Goal: Information Seeking & Learning: Learn about a topic

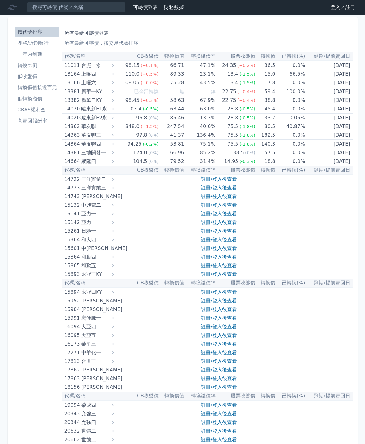
click at [142, 56] on th "CB收盤價" at bounding box center [136, 56] width 43 height 9
click at [334, 5] on link "登入／註冊" at bounding box center [343, 7] width 35 height 10
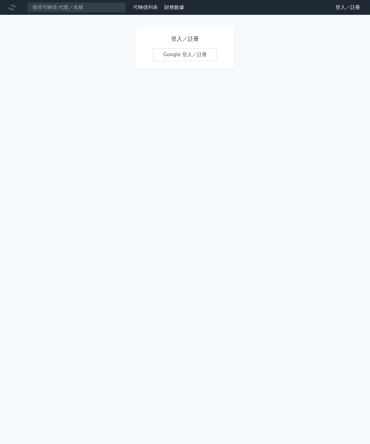
click at [194, 58] on link "Google 登入／註冊" at bounding box center [185, 54] width 64 height 13
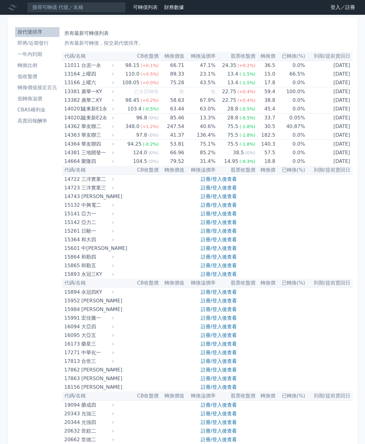
click at [43, 47] on link "即將/近期發行" at bounding box center [37, 43] width 44 height 10
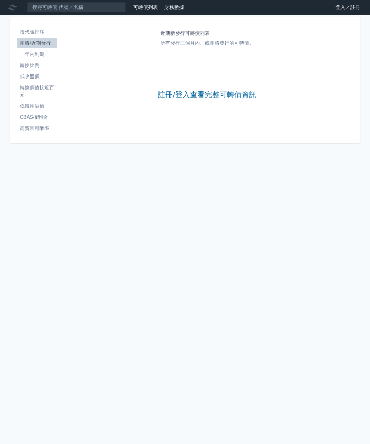
click at [46, 55] on li "一年內到期" at bounding box center [36, 54] width 39 height 7
click at [47, 63] on li "轉換比例" at bounding box center [36, 65] width 39 height 7
click at [45, 72] on link "低收盤價" at bounding box center [36, 77] width 39 height 10
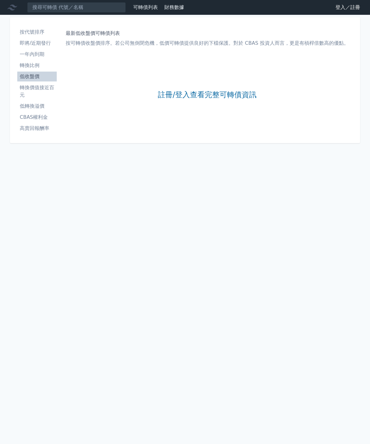
click at [46, 82] on ul "按代號排序 即將/近期發行 一年內到期 轉換比例 低收盤價 轉換價值接近百元 低轉換溢價 CBAS權利金 高賣回報酬率" at bounding box center [36, 80] width 39 height 106
click at [44, 93] on li "轉換價值接近百元" at bounding box center [36, 91] width 39 height 15
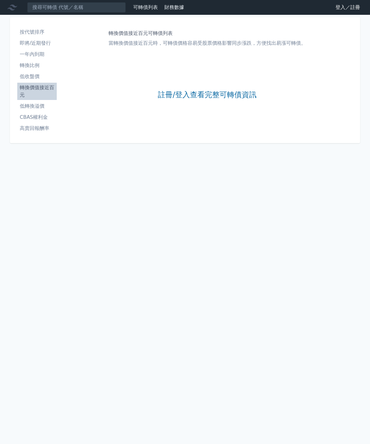
click at [341, 6] on link "登入／註冊" at bounding box center [348, 7] width 35 height 10
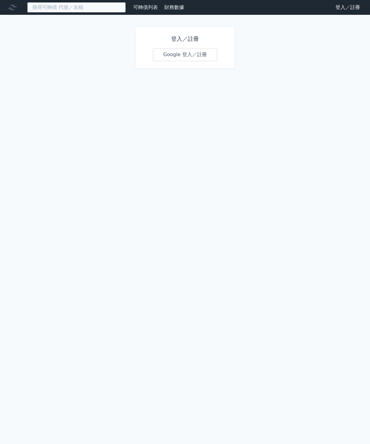
click at [55, 3] on input at bounding box center [76, 7] width 99 height 10
click at [101, 36] on div "可轉債列表 財務數據 可轉債列表 財務數據 登入／註冊 登入／註冊 登入／註冊 Google 登入／註冊" at bounding box center [185, 222] width 370 height 444
